Goal: Navigation & Orientation: Find specific page/section

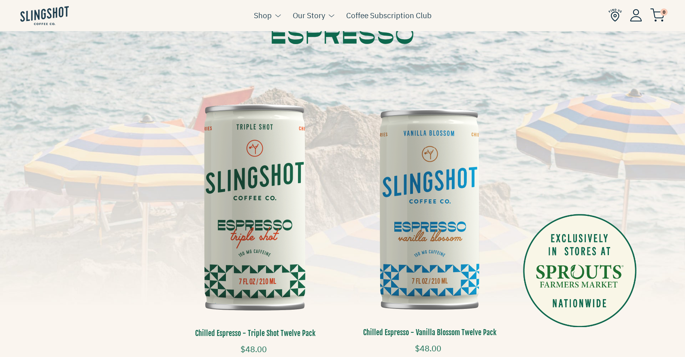
scroll to position [121, 0]
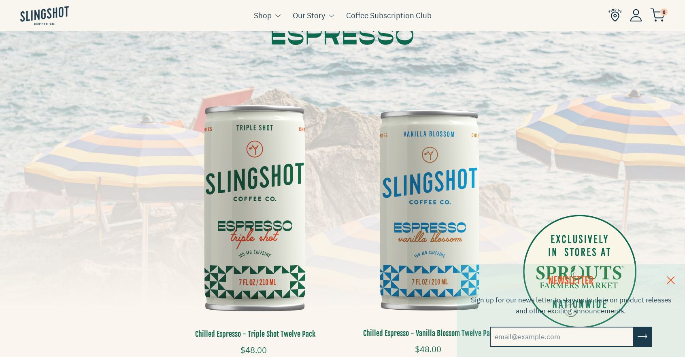
click at [266, 186] on img at bounding box center [255, 209] width 162 height 244
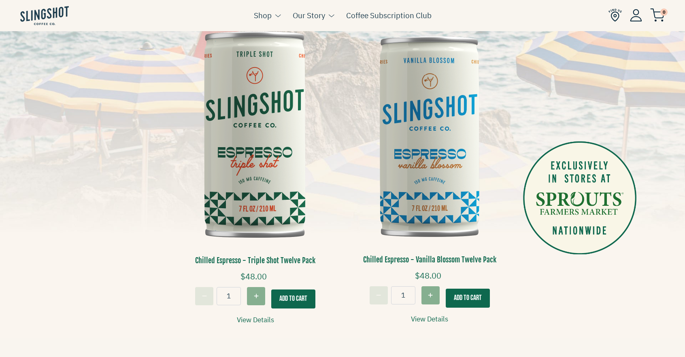
scroll to position [202, 0]
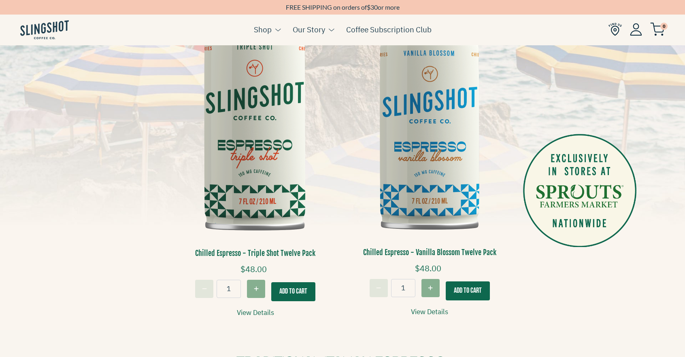
click at [448, 159] on img at bounding box center [429, 128] width 162 height 243
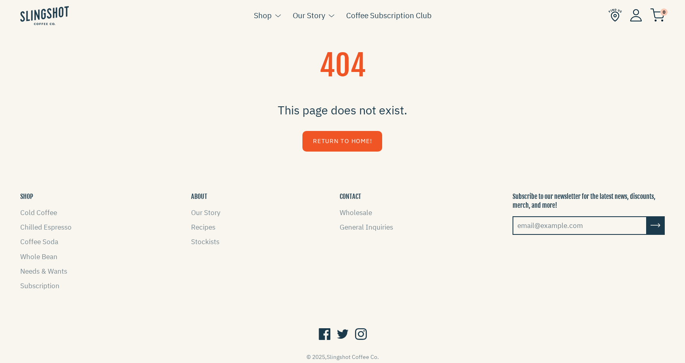
click at [360, 142] on link "Return to Home!" at bounding box center [342, 141] width 80 height 21
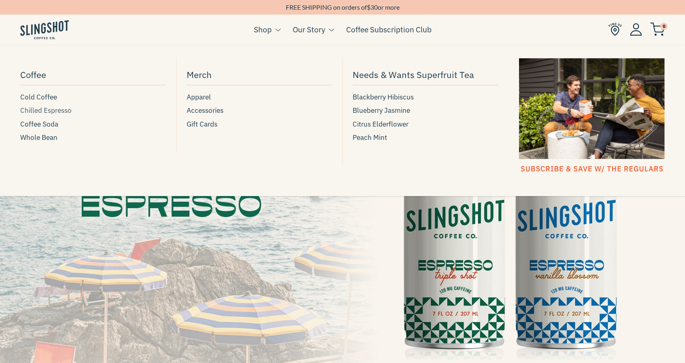
click at [40, 110] on span "Chilled Espresso" at bounding box center [45, 110] width 51 height 11
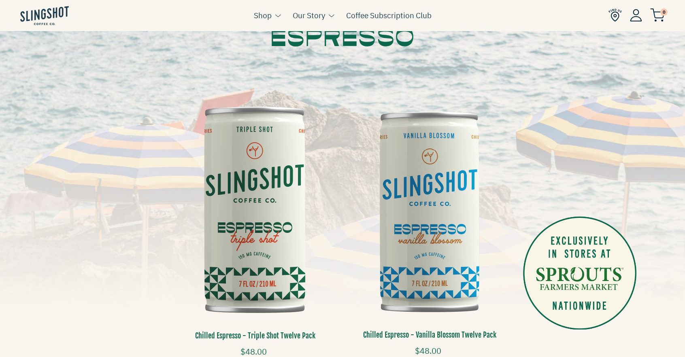
scroll to position [121, 0]
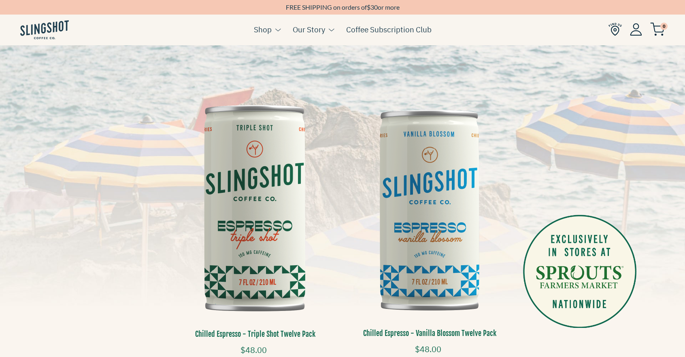
click at [269, 164] on img at bounding box center [255, 209] width 162 height 244
